Goal: Information Seeking & Learning: Learn about a topic

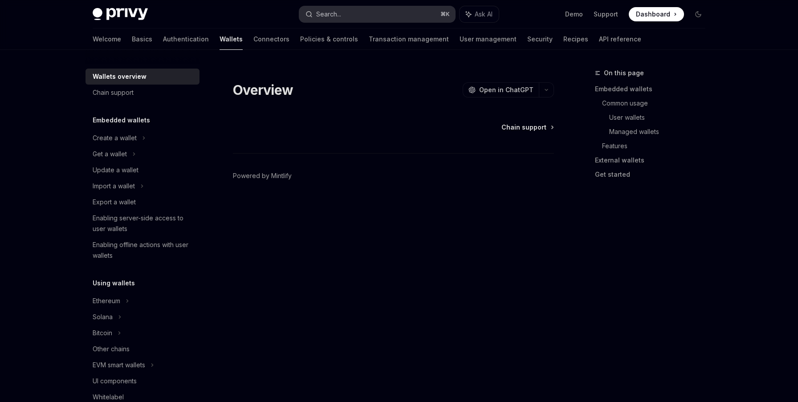
click at [349, 16] on button "Search... ⌘ K" at bounding box center [377, 14] width 156 height 16
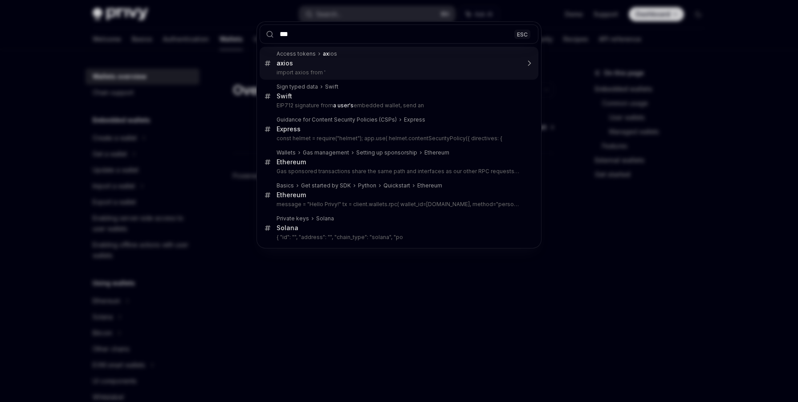
type input "****"
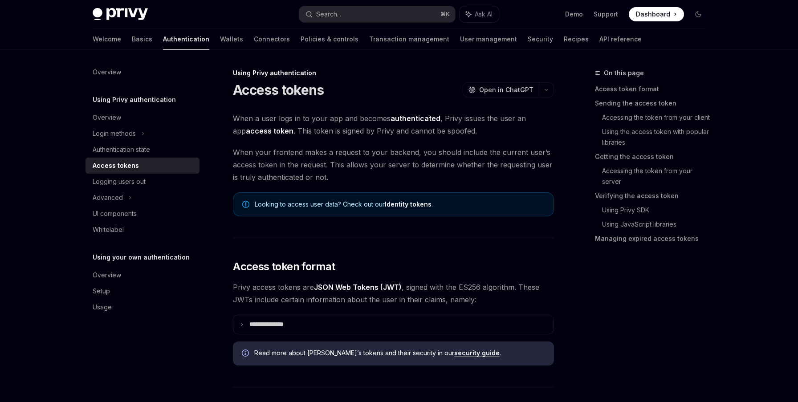
type textarea "*"
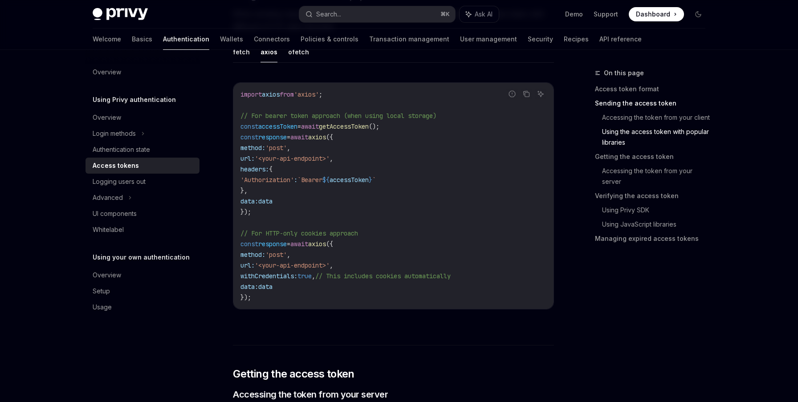
scroll to position [804, 0]
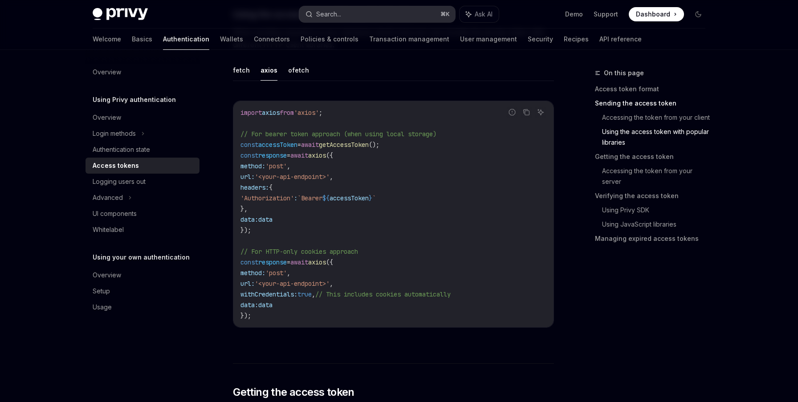
click at [350, 15] on button "Search... ⌘ K" at bounding box center [377, 14] width 156 height 16
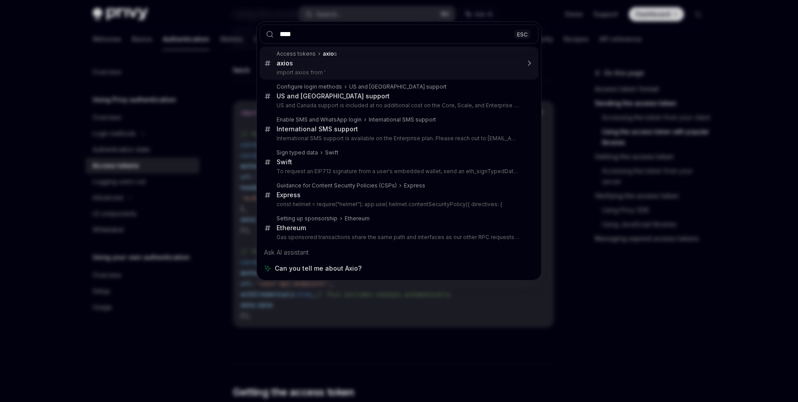
type input "*****"
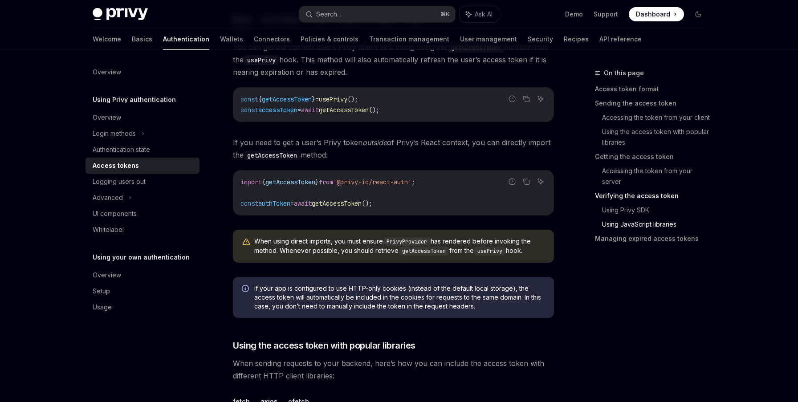
scroll to position [2306, 0]
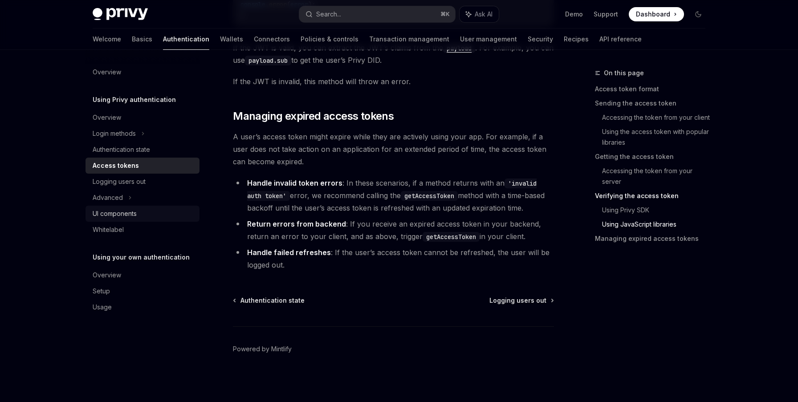
click at [112, 216] on div "UI components" at bounding box center [115, 213] width 44 height 11
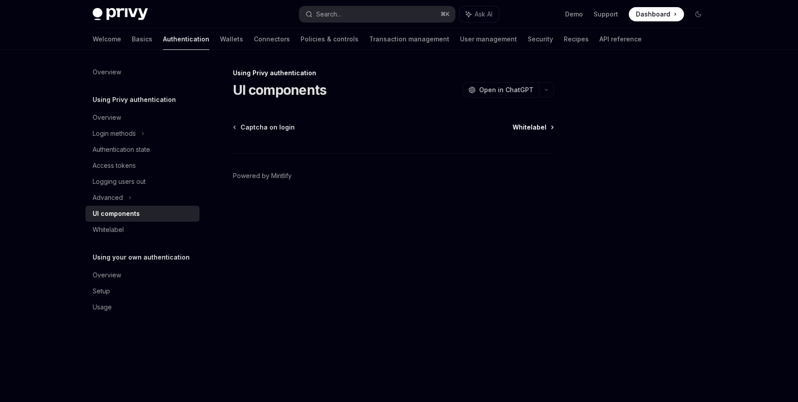
click at [533, 127] on span "Whitelabel" at bounding box center [530, 127] width 34 height 9
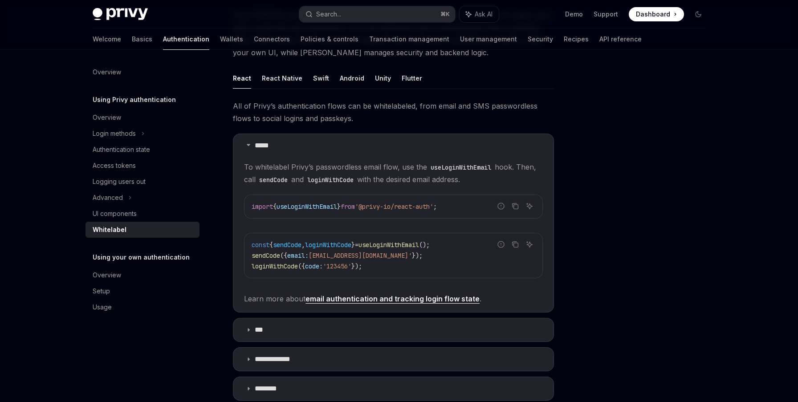
scroll to position [101, 0]
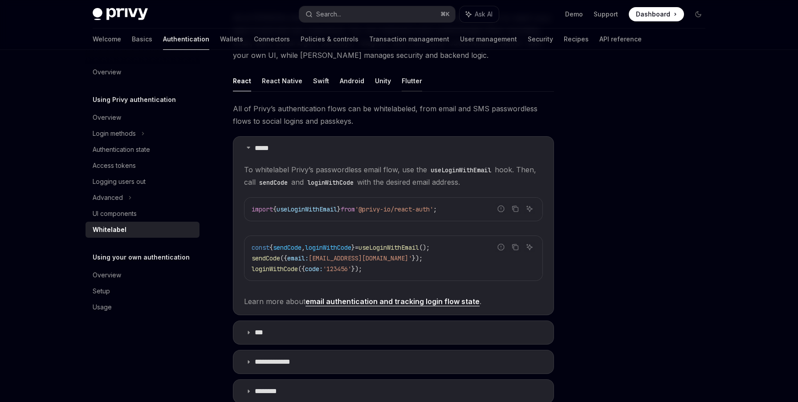
click at [406, 85] on button "Flutter" at bounding box center [412, 80] width 20 height 21
type textarea "*"
